Goal: Task Accomplishment & Management: Book appointment/travel/reservation

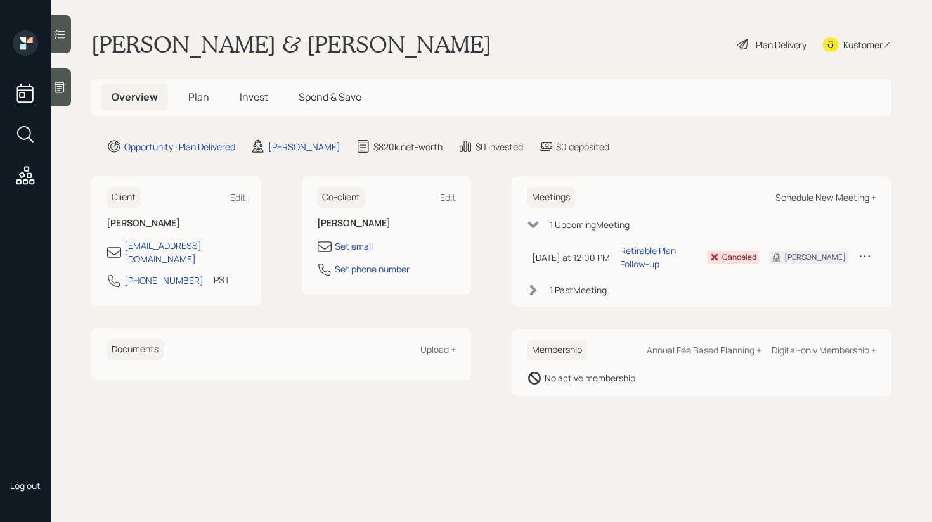
click at [829, 196] on div "Schedule New Meeting +" at bounding box center [825, 197] width 101 height 12
select select "f14b762f-c7c2-4b89-9227-8fa891345eea"
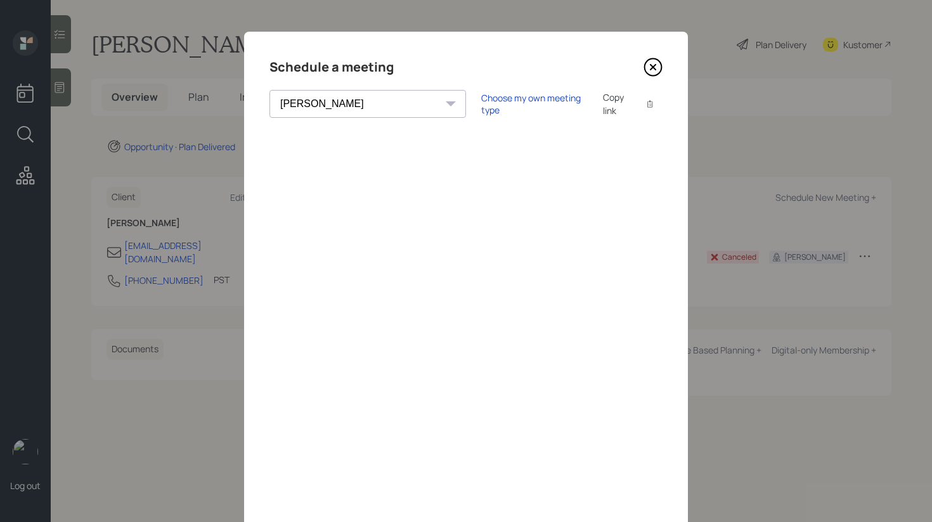
click at [603, 105] on div "Copy link" at bounding box center [617, 104] width 29 height 27
click at [650, 69] on icon at bounding box center [652, 67] width 5 height 5
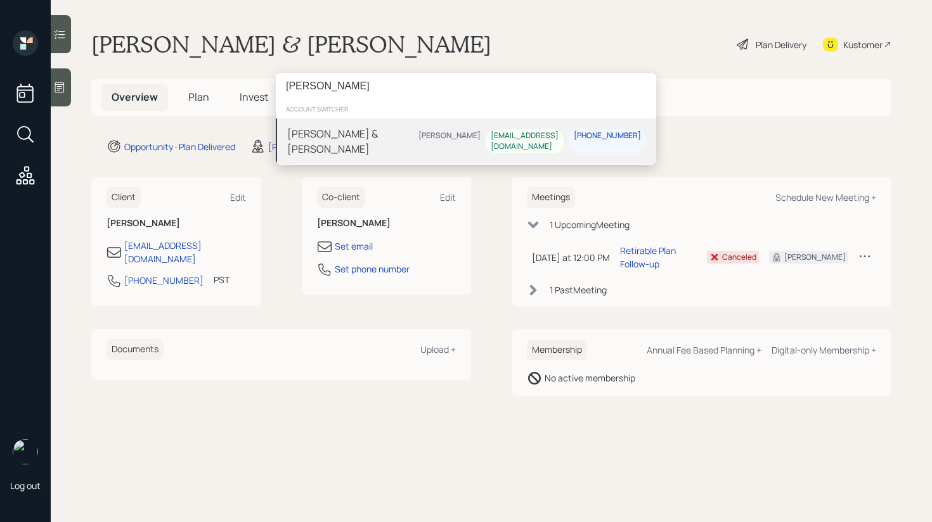
type input "[PERSON_NAME]"
click at [331, 138] on div "[PERSON_NAME] & [PERSON_NAME]" at bounding box center [350, 141] width 126 height 30
